Goal: Find specific page/section: Find specific page/section

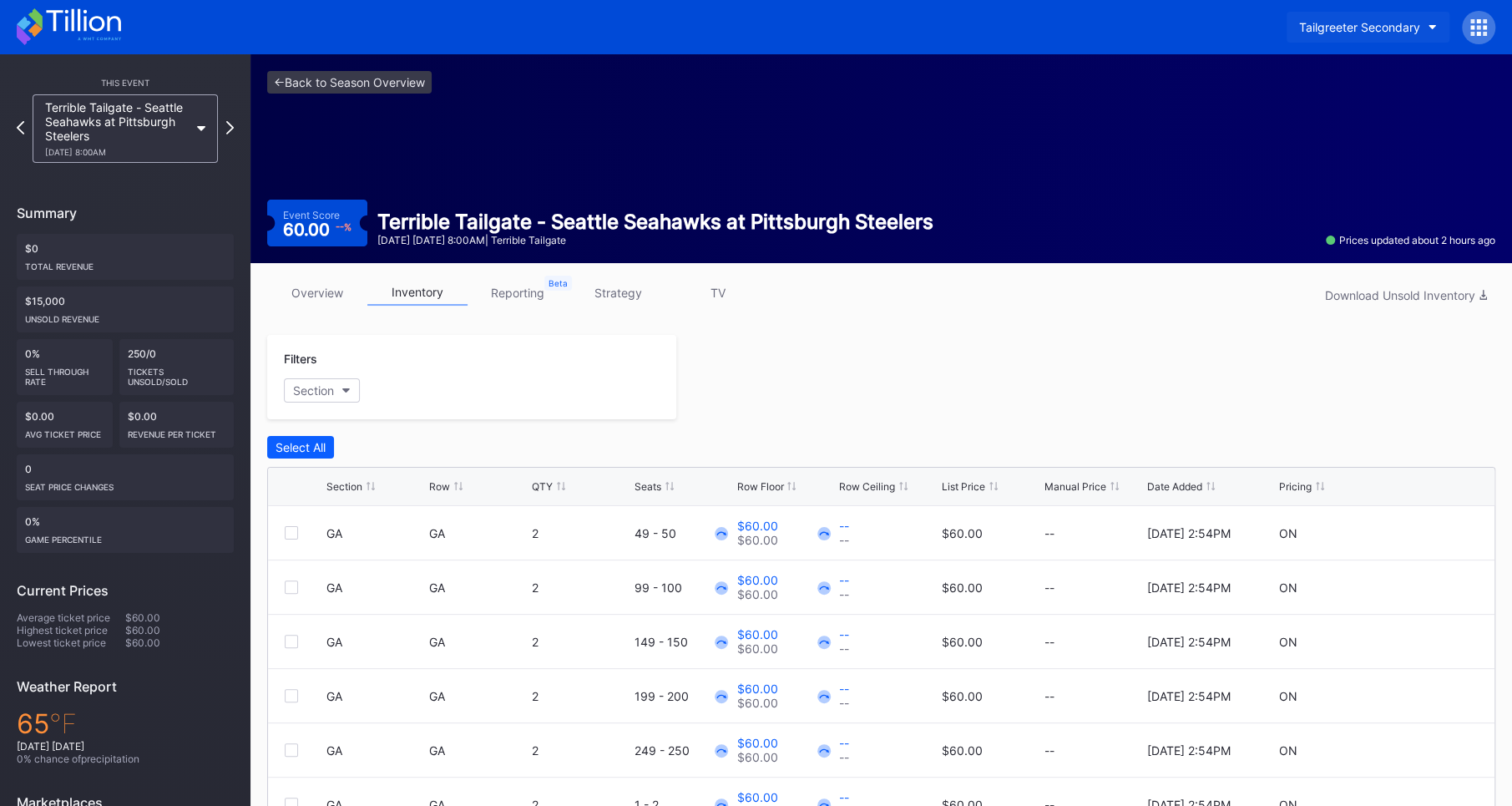
click at [1365, 26] on div "Tailgreeter Secondary" at bounding box center [1359, 27] width 121 height 14
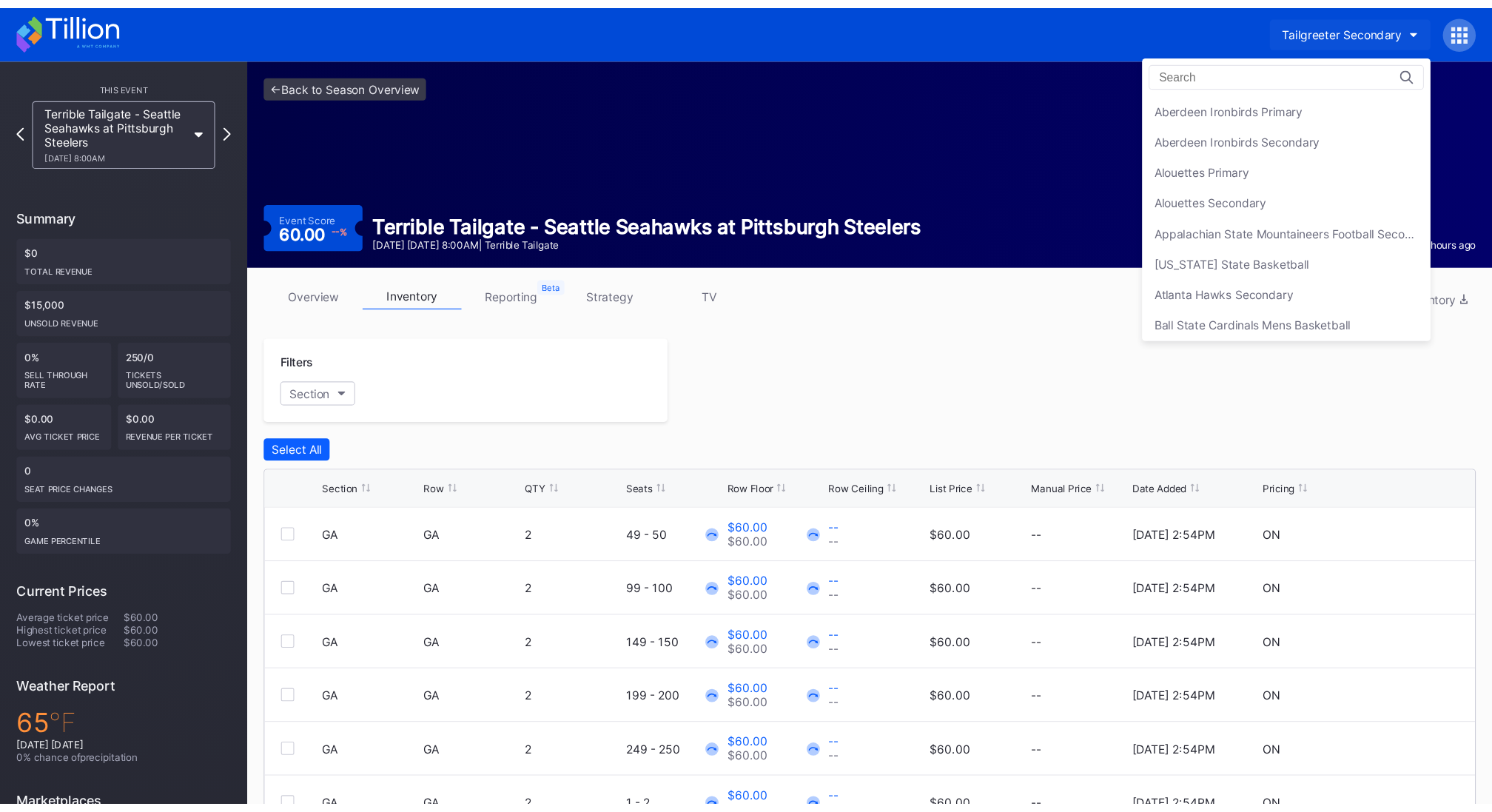
scroll to position [4721, 0]
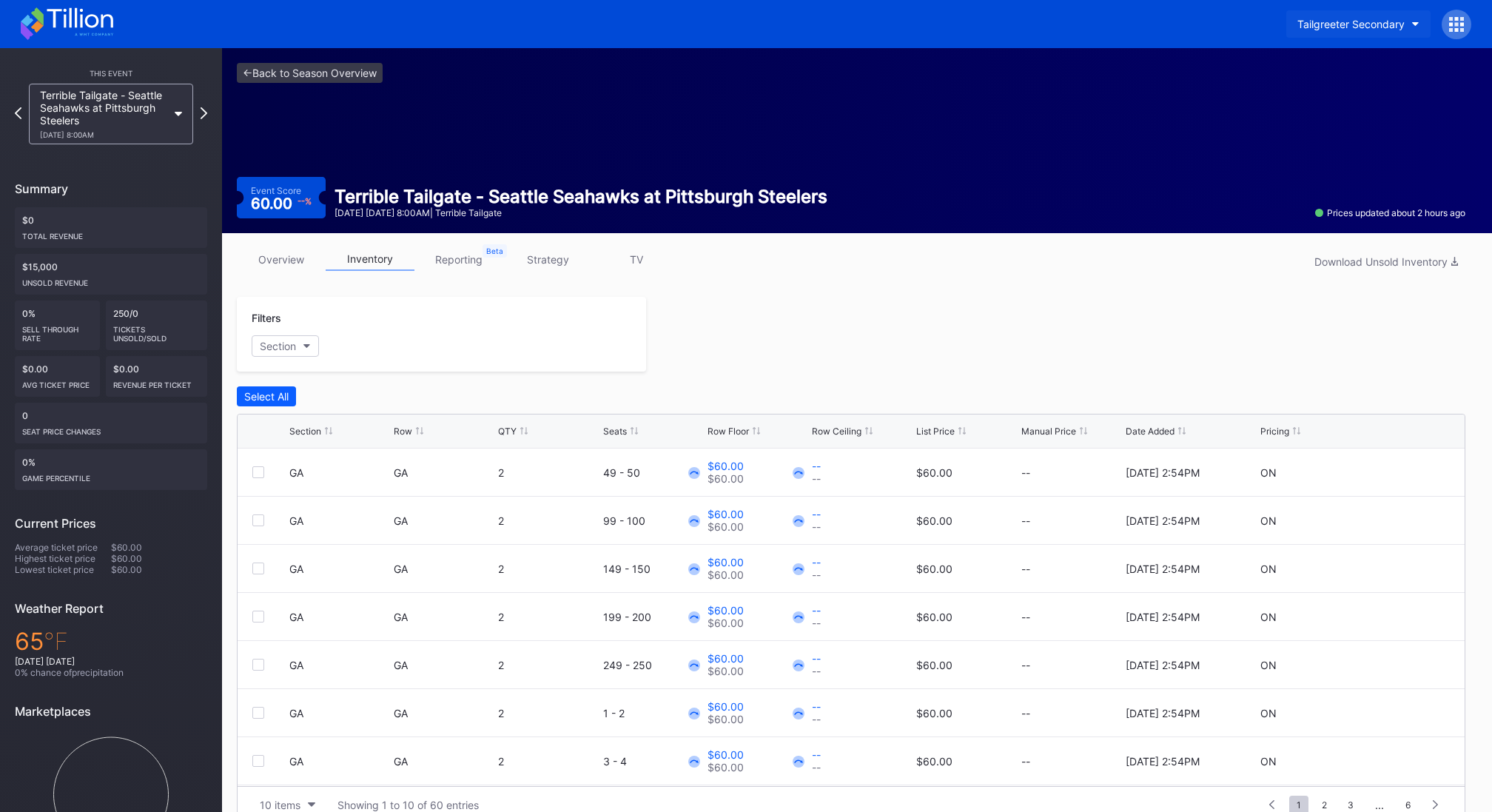
click at [1340, 22] on div "Tailgreeter Secondary" at bounding box center [1351, 24] width 108 height 13
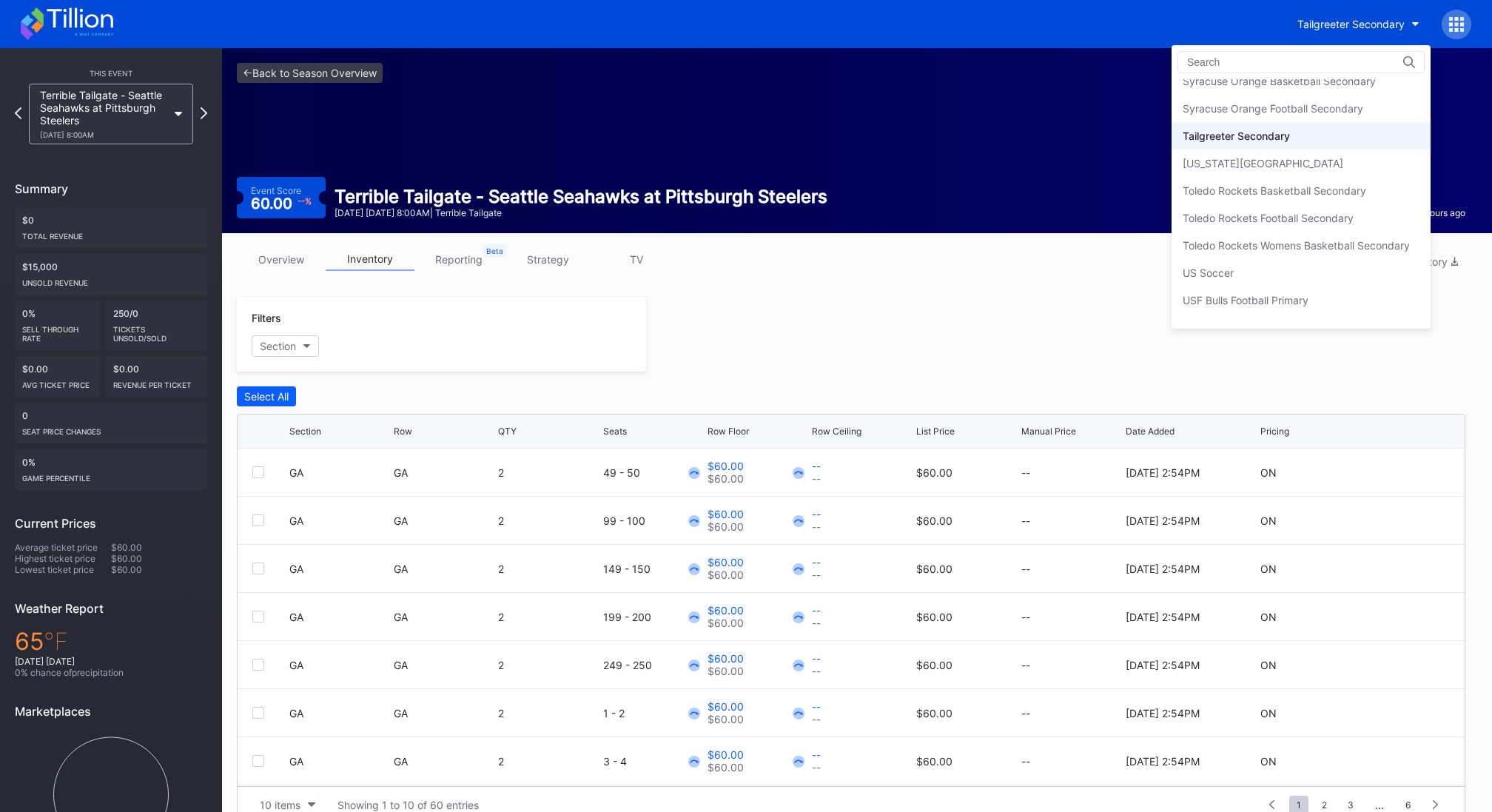
click at [1280, 52] on div at bounding box center [1300, 62] width 247 height 22
click at [1259, 68] on div at bounding box center [1300, 62] width 247 height 22
click at [1256, 60] on input at bounding box center [1252, 62] width 130 height 12
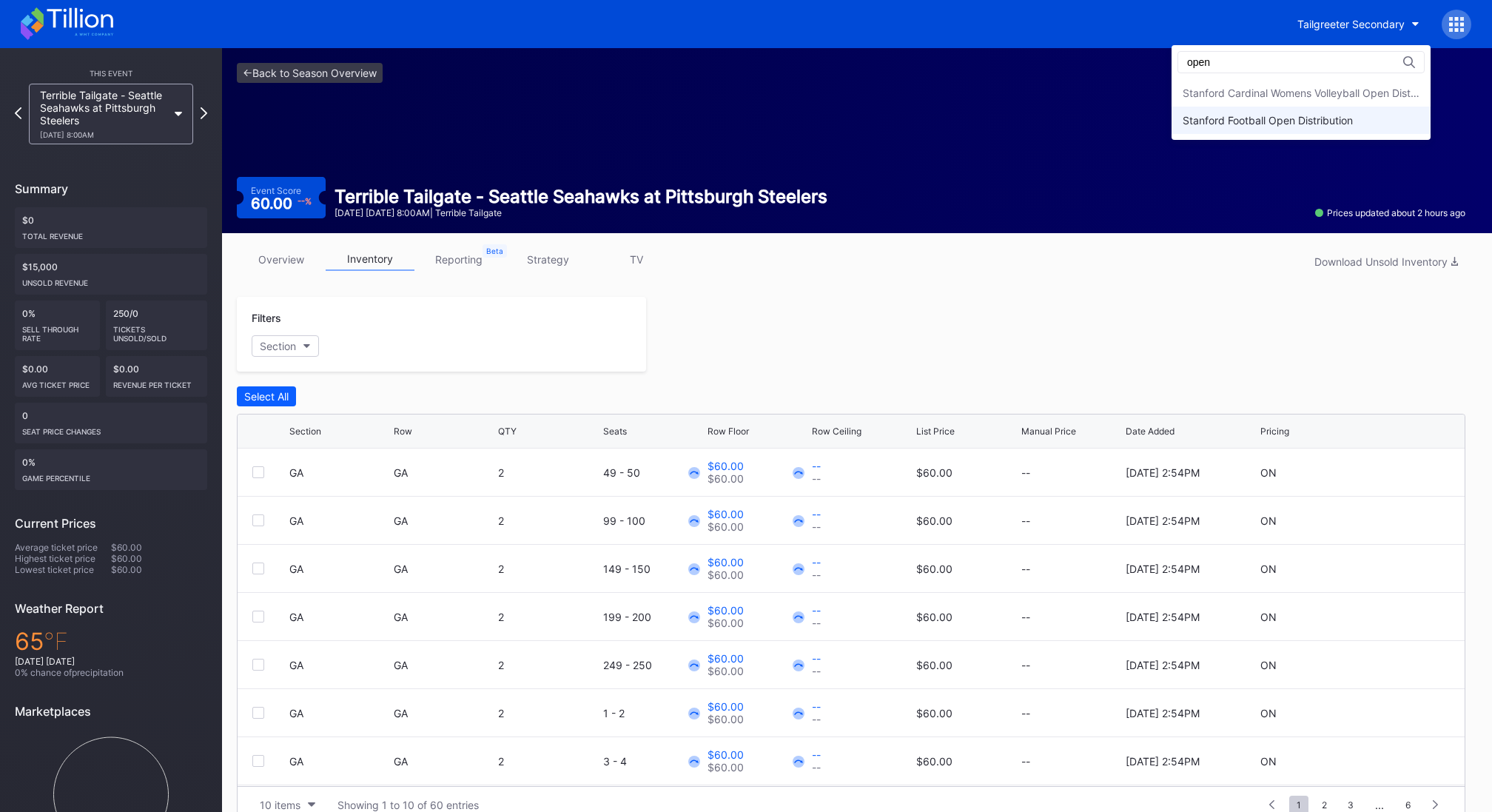
type input "open"
click at [1257, 118] on div "Stanford Football Open Distribution" at bounding box center [1268, 120] width 170 height 13
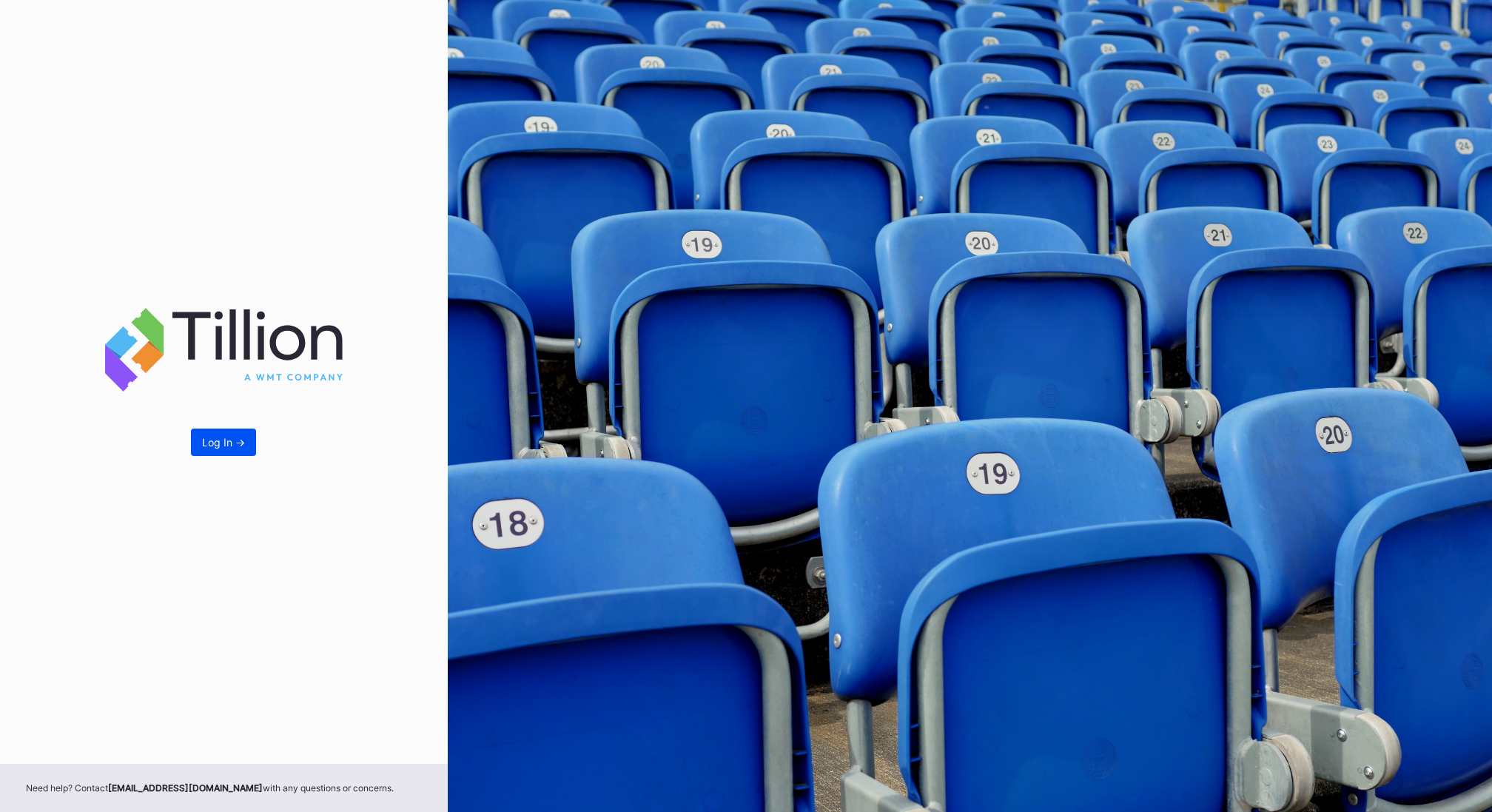
click at [221, 442] on div "Log In ->" at bounding box center [223, 442] width 43 height 13
